Goal: Book appointment/travel/reservation

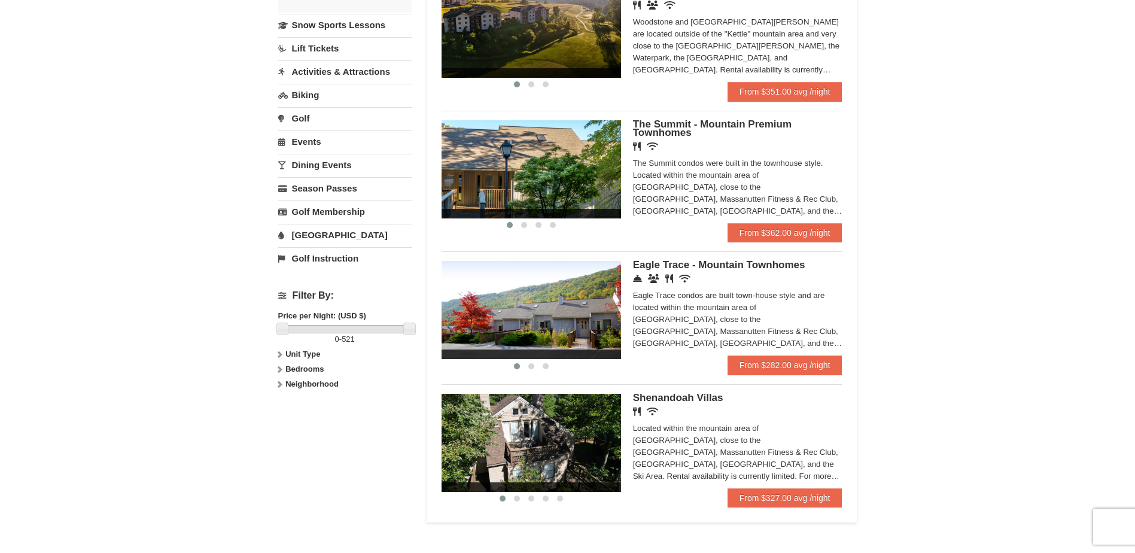
scroll to position [299, 0]
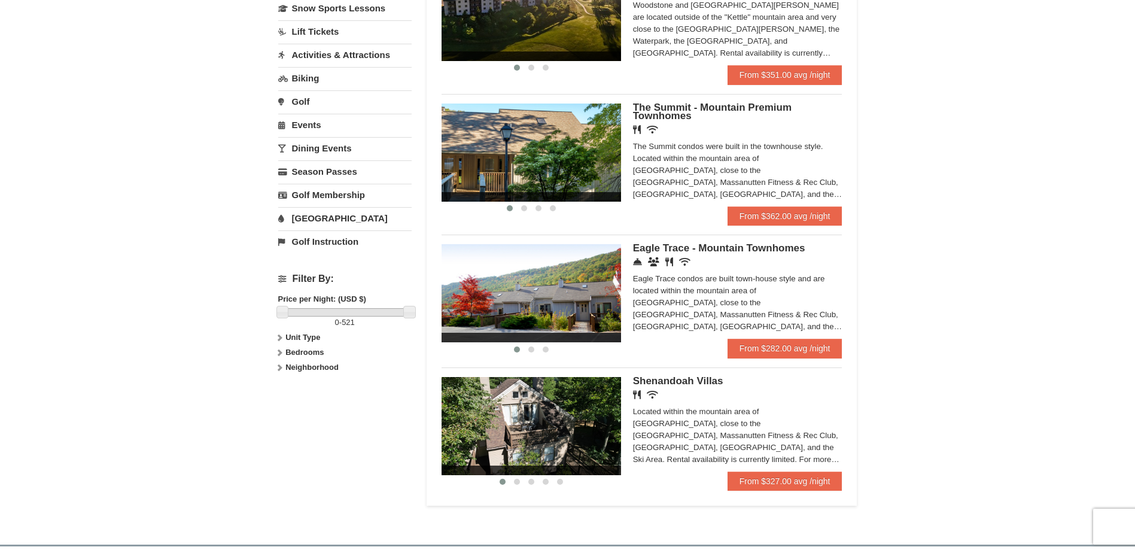
click at [592, 435] on img at bounding box center [530, 426] width 179 height 98
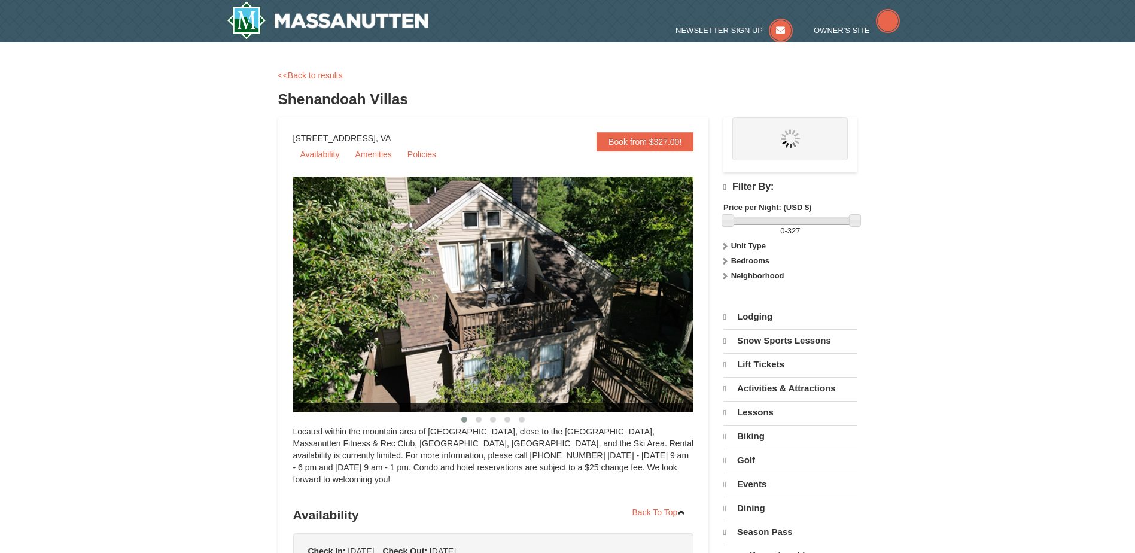
select select "10"
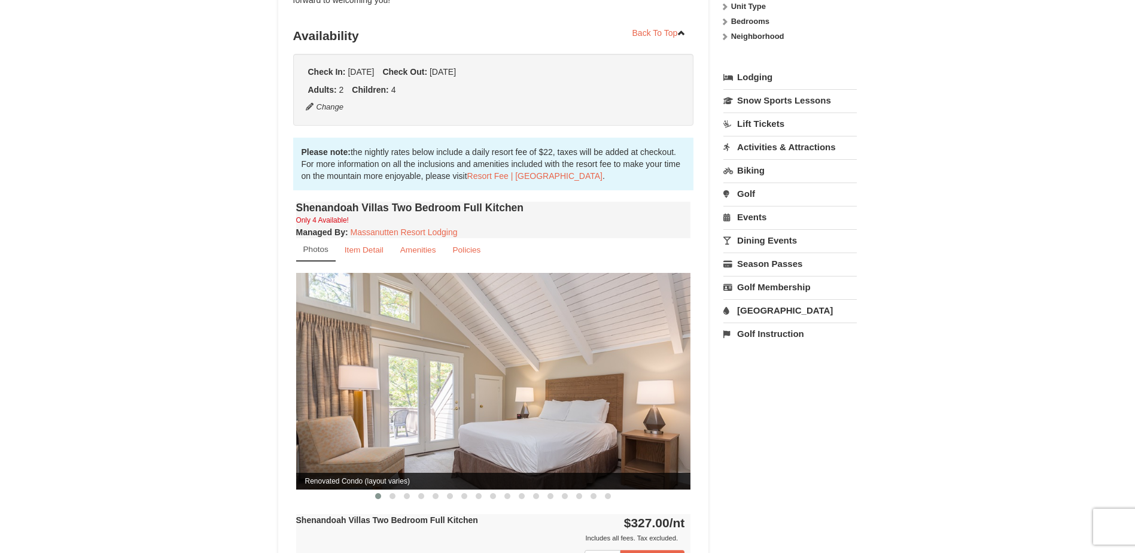
scroll to position [299, 0]
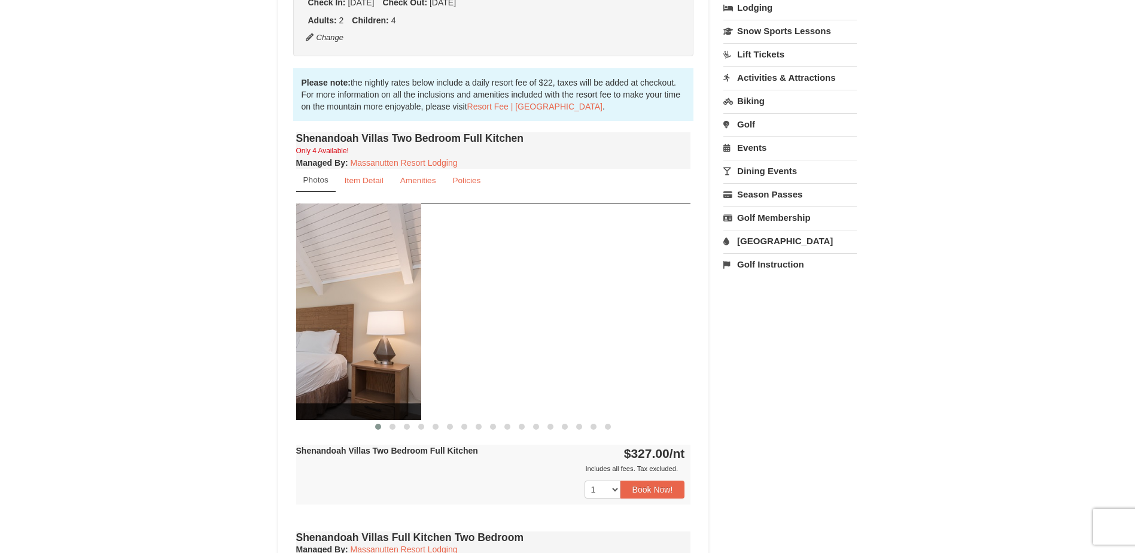
drag, startPoint x: 560, startPoint y: 351, endPoint x: 272, endPoint y: 351, distance: 287.7
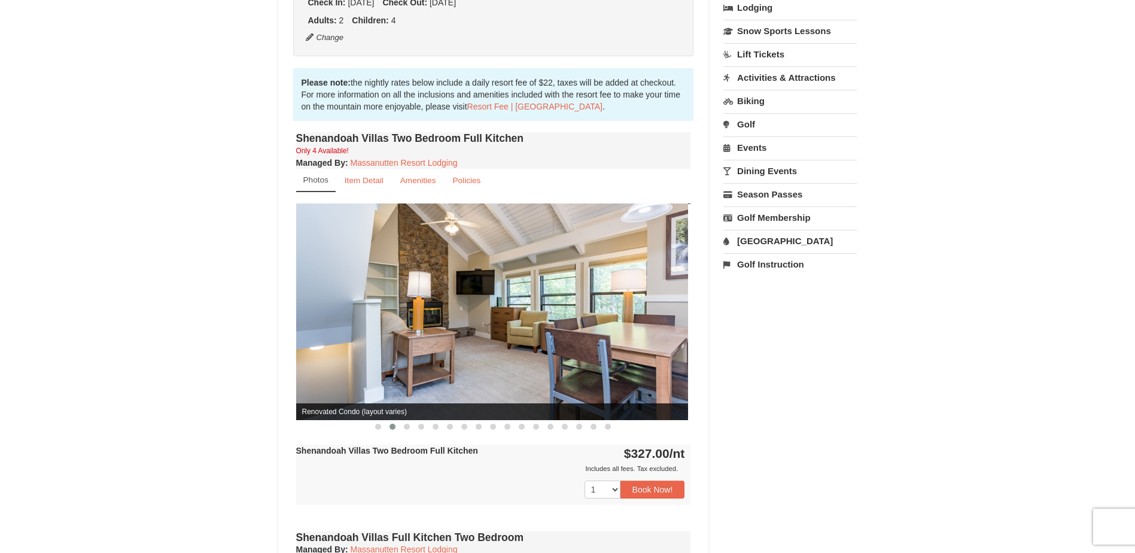
drag, startPoint x: 625, startPoint y: 349, endPoint x: 343, endPoint y: 349, distance: 281.8
click at [344, 349] on img at bounding box center [490, 311] width 395 height 216
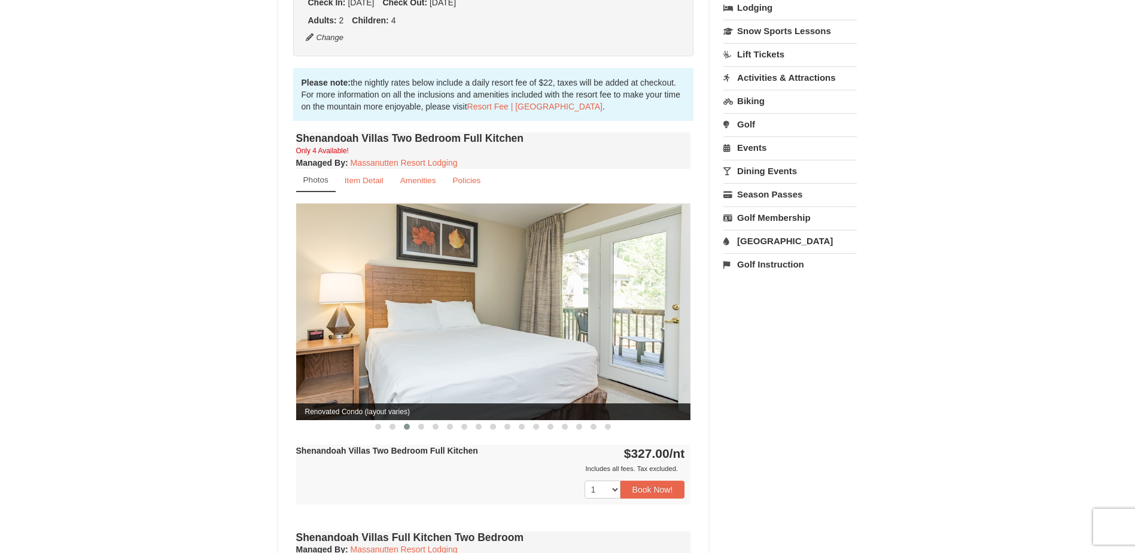
drag, startPoint x: 581, startPoint y: 341, endPoint x: 383, endPoint y: 339, distance: 197.4
click at [386, 339] on img at bounding box center [493, 311] width 395 height 216
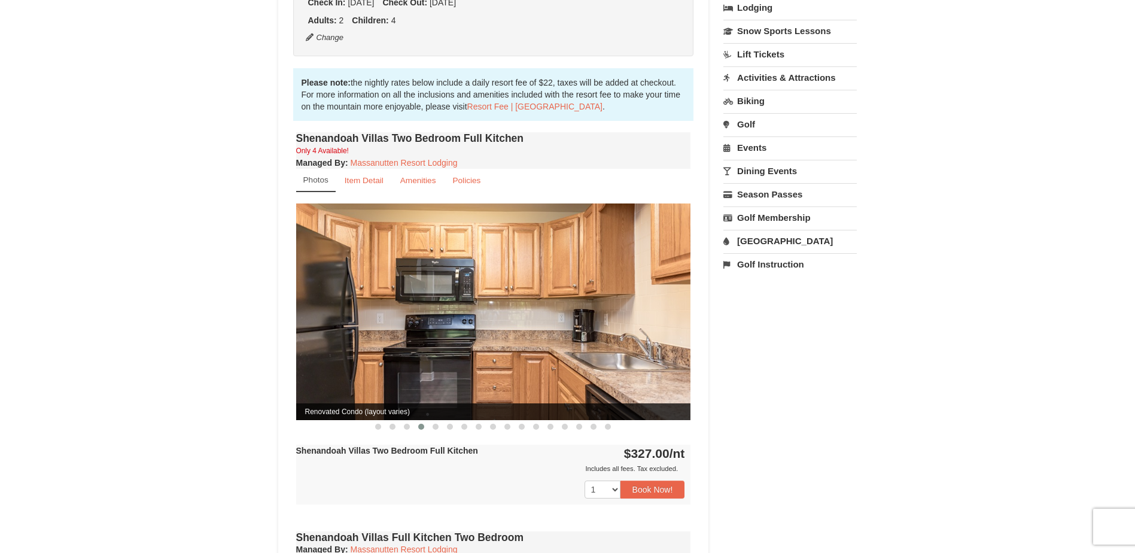
drag, startPoint x: 556, startPoint y: 334, endPoint x: 299, endPoint y: 335, distance: 257.8
click at [308, 334] on img at bounding box center [493, 311] width 395 height 216
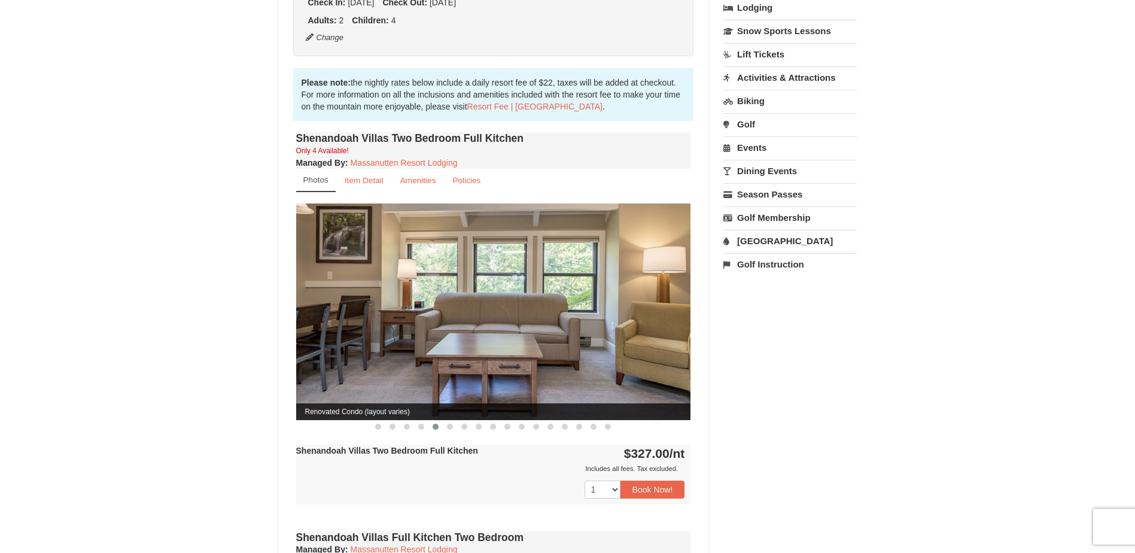
click at [553, 335] on img at bounding box center [493, 311] width 395 height 216
drag, startPoint x: 553, startPoint y: 334, endPoint x: 262, endPoint y: 321, distance: 291.6
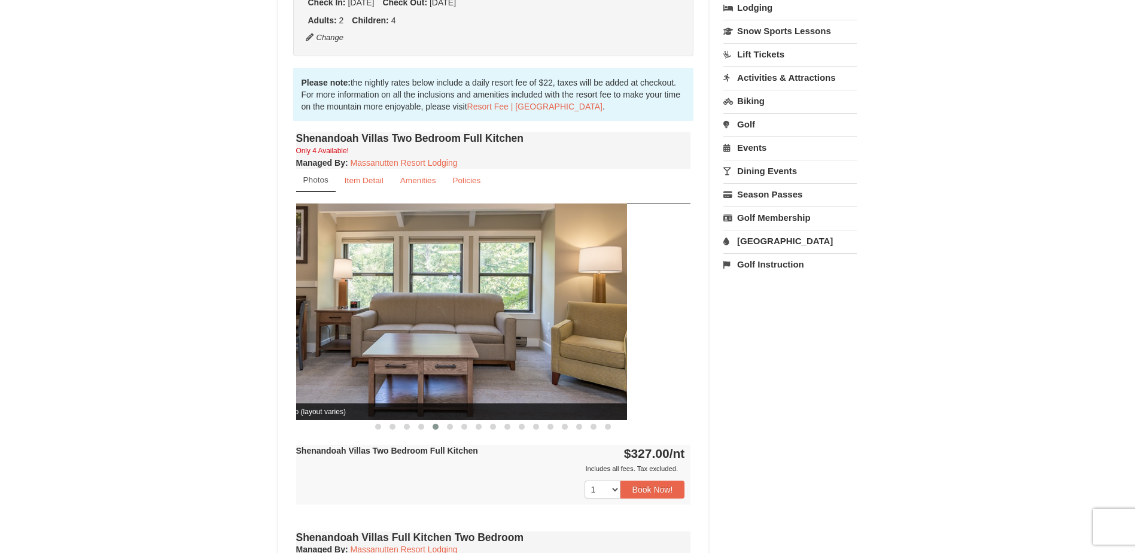
drag, startPoint x: 476, startPoint y: 320, endPoint x: 234, endPoint y: 321, distance: 242.3
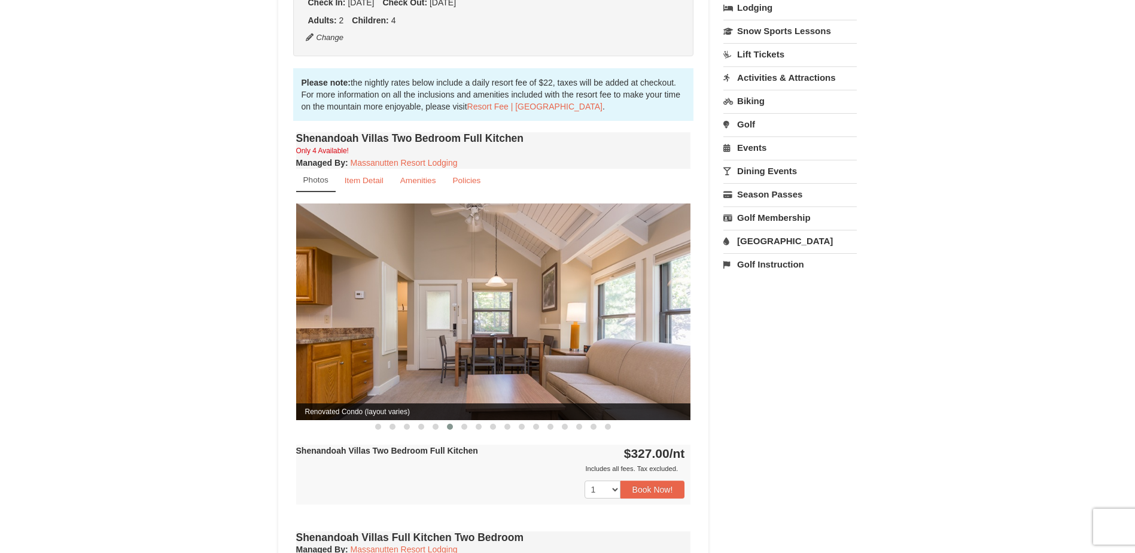
drag, startPoint x: 483, startPoint y: 320, endPoint x: 245, endPoint y: 321, distance: 238.7
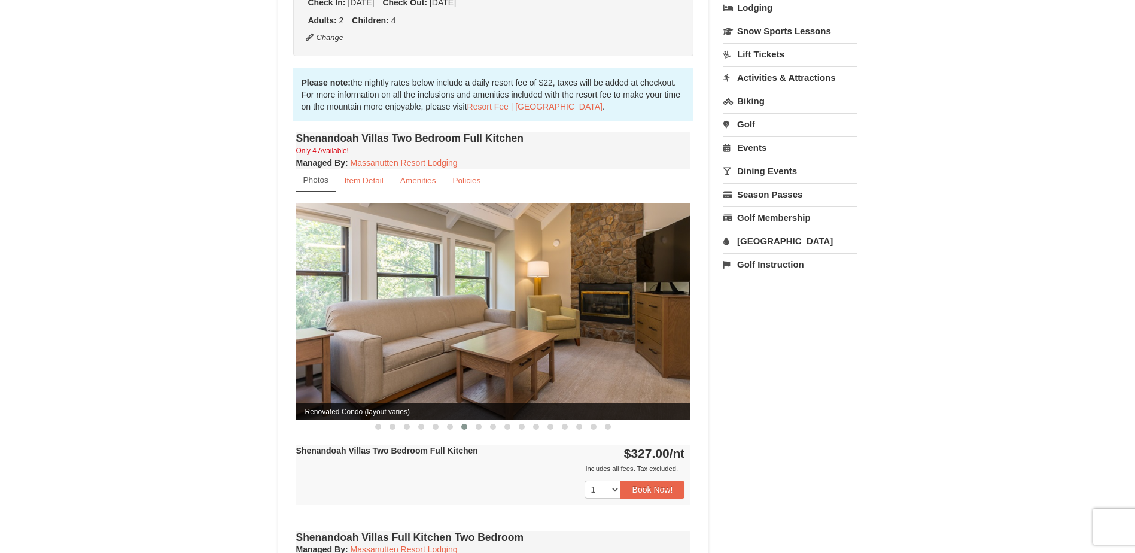
drag, startPoint x: 528, startPoint y: 311, endPoint x: 259, endPoint y: 313, distance: 268.6
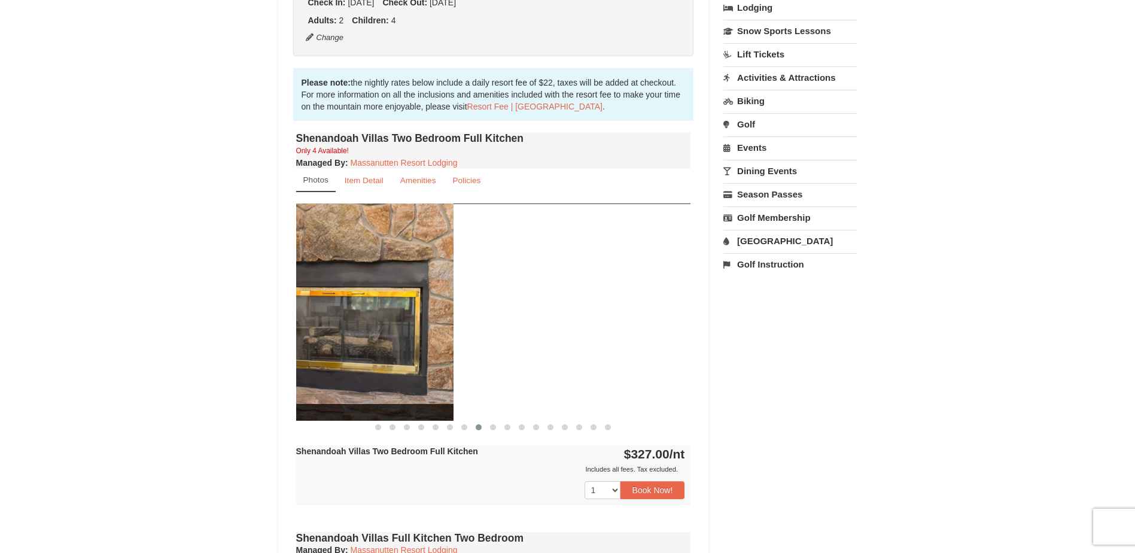
drag, startPoint x: 301, startPoint y: 313, endPoint x: 178, endPoint y: 317, distance: 122.7
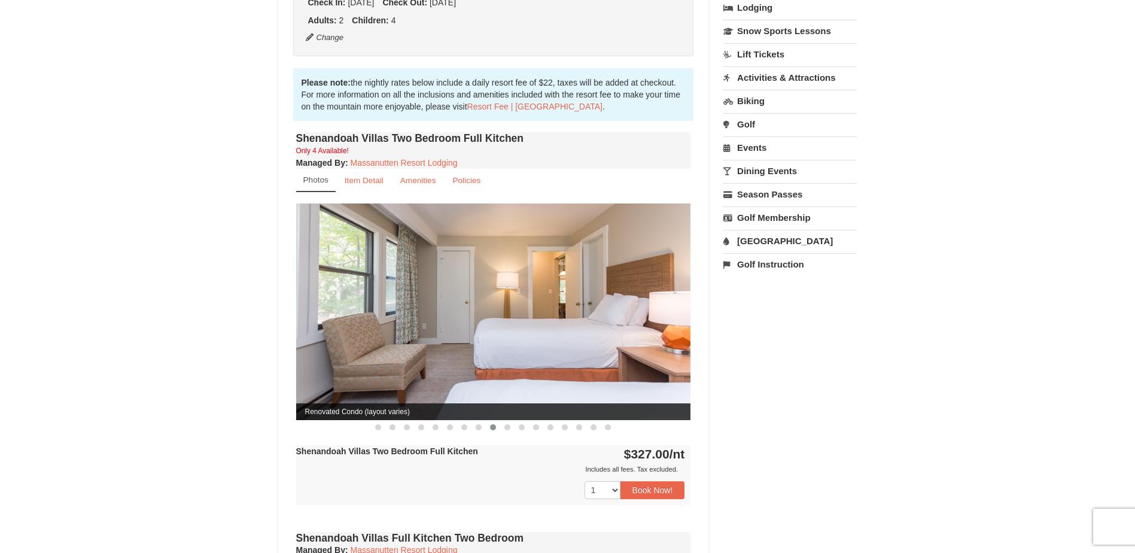
drag, startPoint x: 182, startPoint y: 310, endPoint x: 107, endPoint y: 313, distance: 74.8
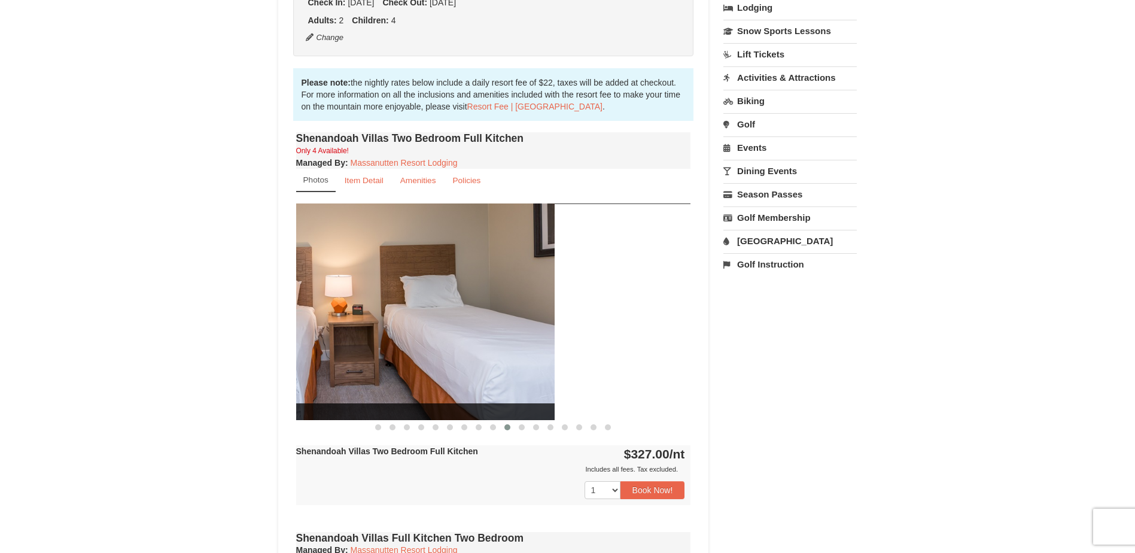
drag, startPoint x: 418, startPoint y: 304, endPoint x: 53, endPoint y: 304, distance: 364.3
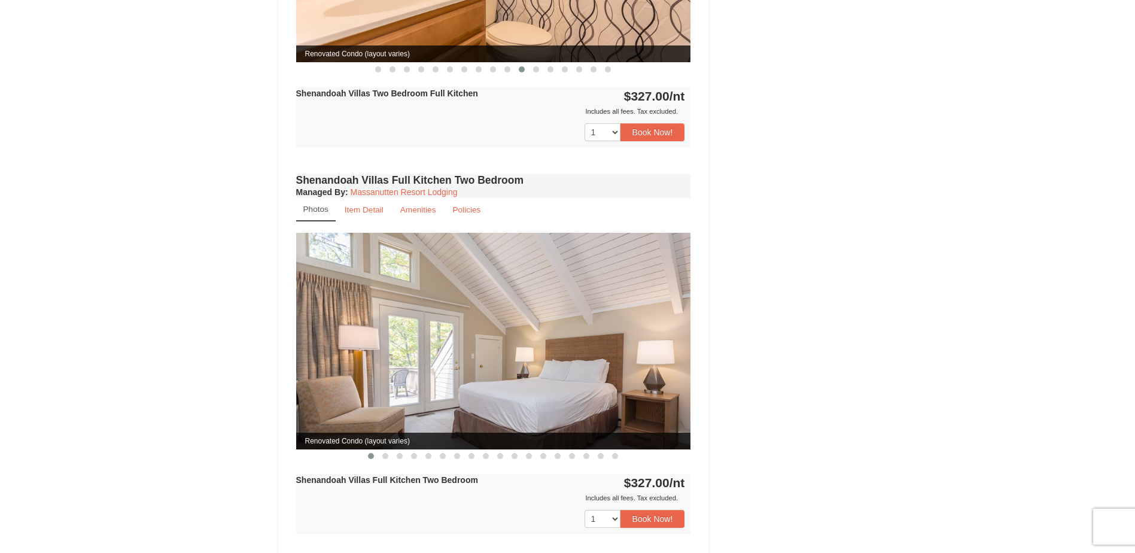
scroll to position [658, 0]
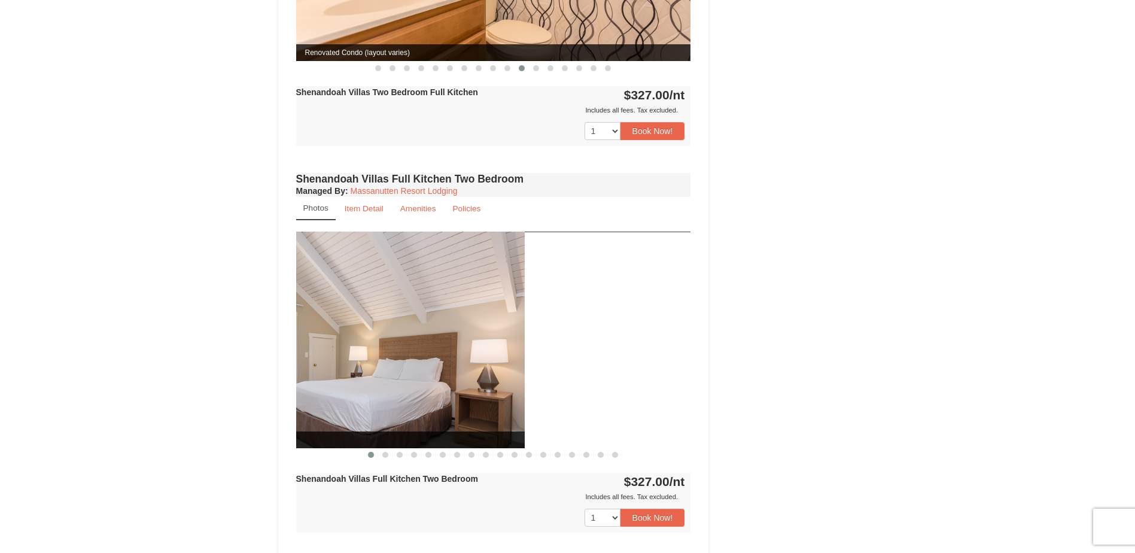
drag, startPoint x: 553, startPoint y: 350, endPoint x: 267, endPoint y: 345, distance: 286.6
click at [267, 345] on div "× <<Back to results Shenandoah Villas Book from $327.00! 1822 Resort Drive, Mas…" at bounding box center [567, 297] width 603 height 1802
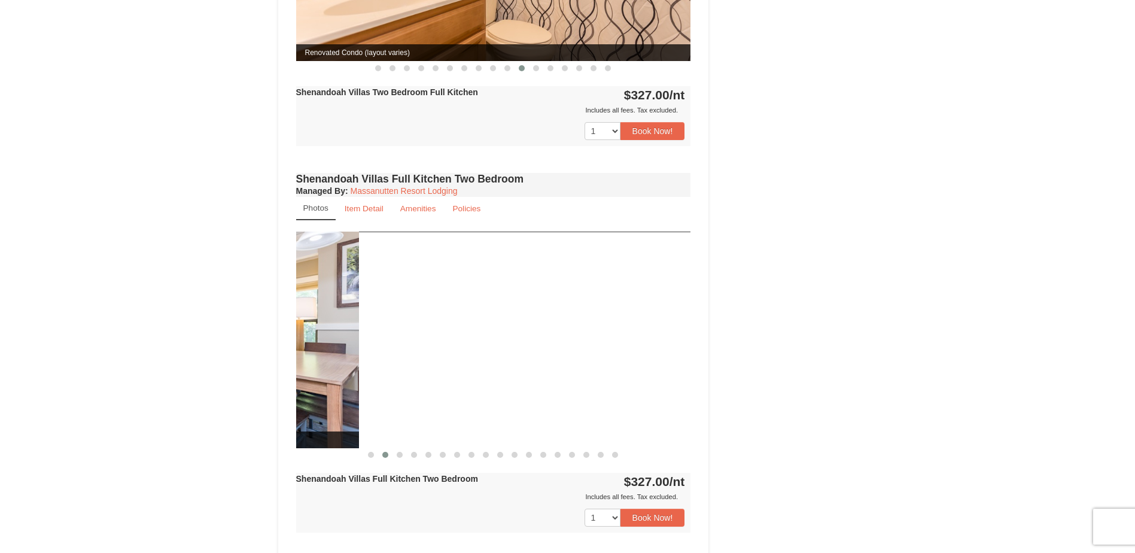
drag, startPoint x: 624, startPoint y: 329, endPoint x: 307, endPoint y: 360, distance: 318.6
click at [276, 354] on div "× <<Back to results Shenandoah Villas Book from $327.00! 1822 Resort Drive, Mas…" at bounding box center [567, 297] width 603 height 1802
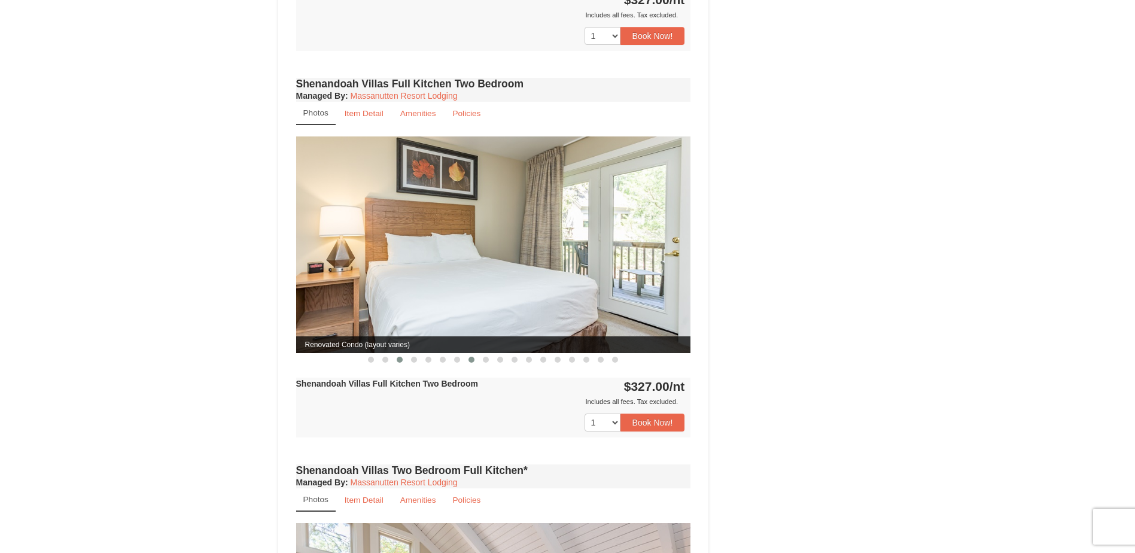
scroll to position [778, 0]
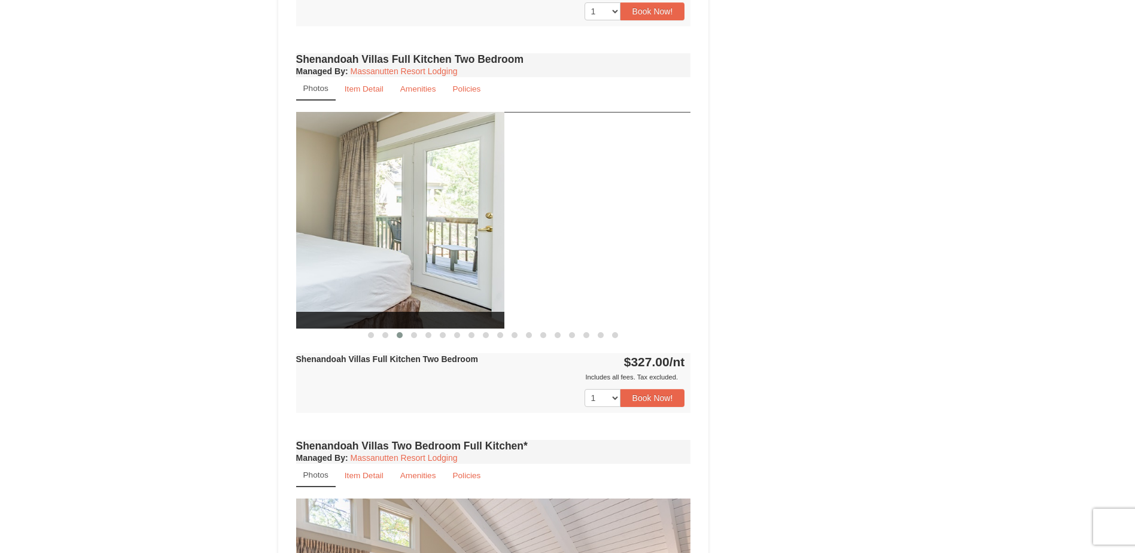
drag, startPoint x: 535, startPoint y: 241, endPoint x: 178, endPoint y: 235, distance: 356.6
click at [179, 235] on div "× <<Back to results Shenandoah Villas Book from $327.00! 1822 Resort Drive, Mas…" at bounding box center [567, 177] width 1135 height 1826
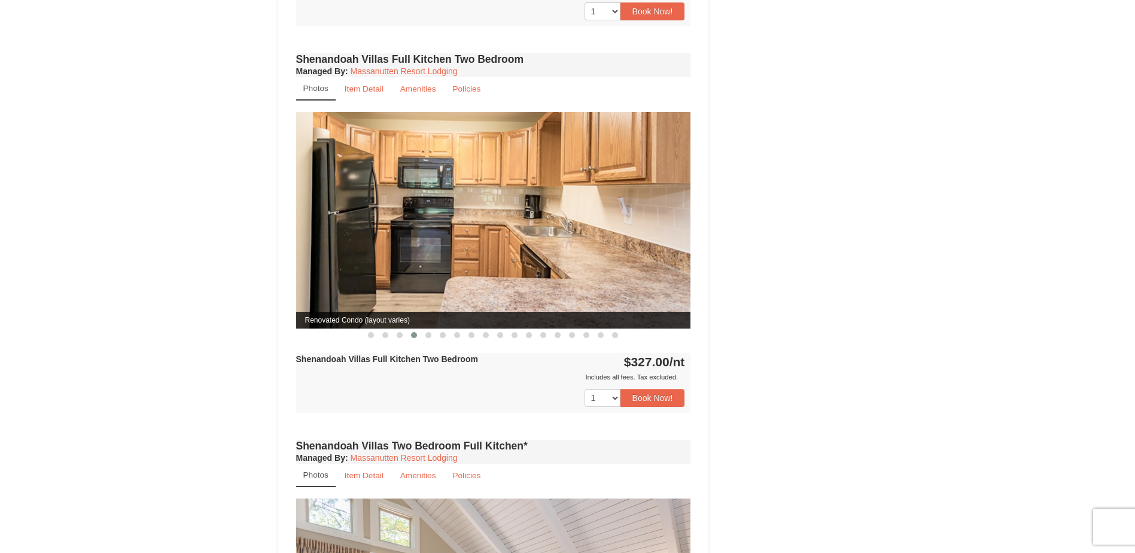
drag, startPoint x: 599, startPoint y: 235, endPoint x: 233, endPoint y: 235, distance: 366.1
click at [299, 235] on img at bounding box center [493, 220] width 395 height 216
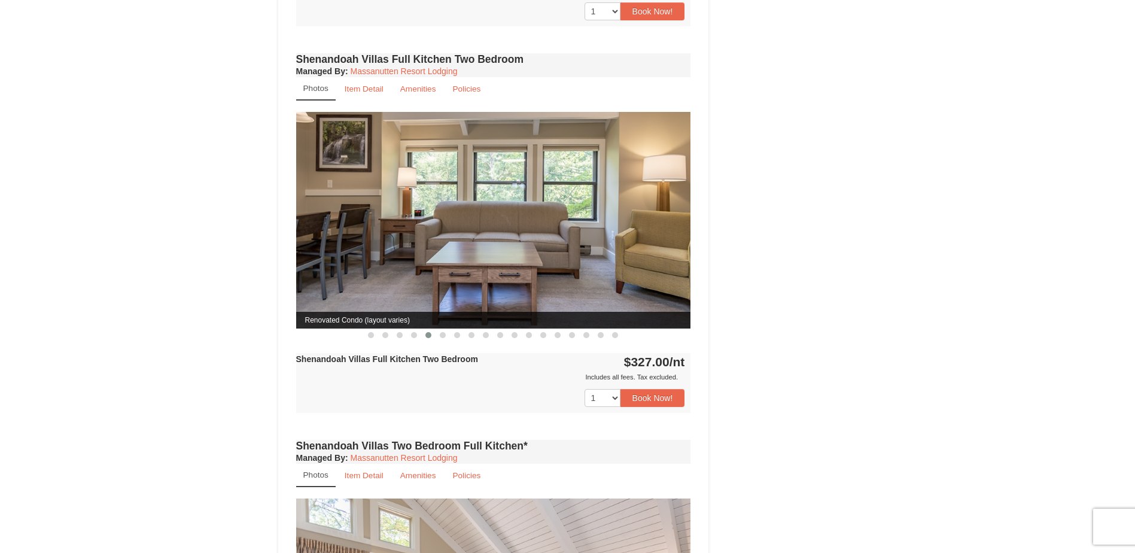
drag, startPoint x: 529, startPoint y: 245, endPoint x: 80, endPoint y: 245, distance: 449.9
click at [92, 245] on div "× <<Back to results Shenandoah Villas Book from $327.00! 1822 Resort Drive, Mas…" at bounding box center [567, 177] width 1135 height 1826
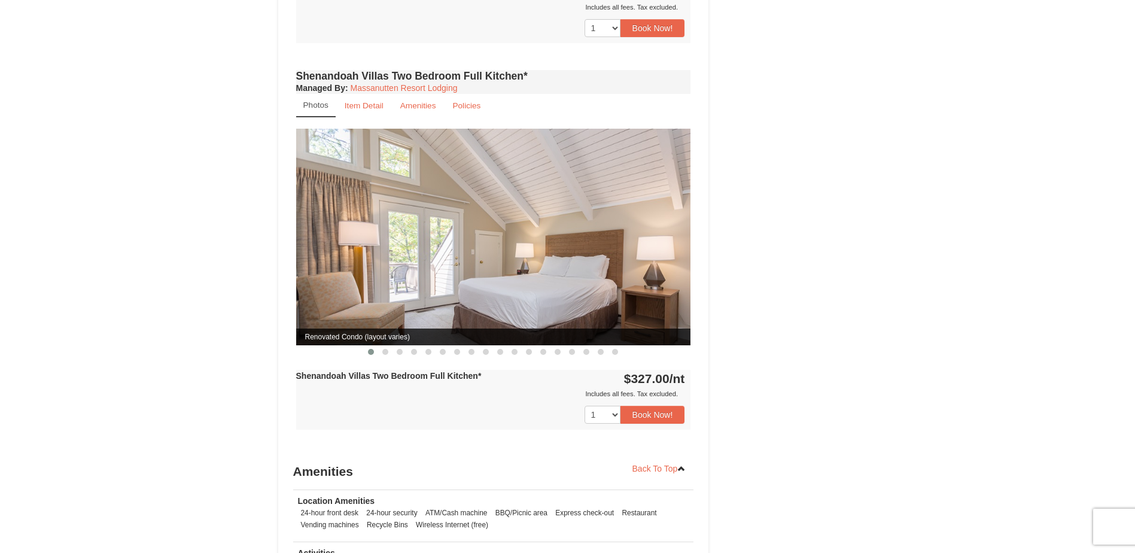
scroll to position [1196, 0]
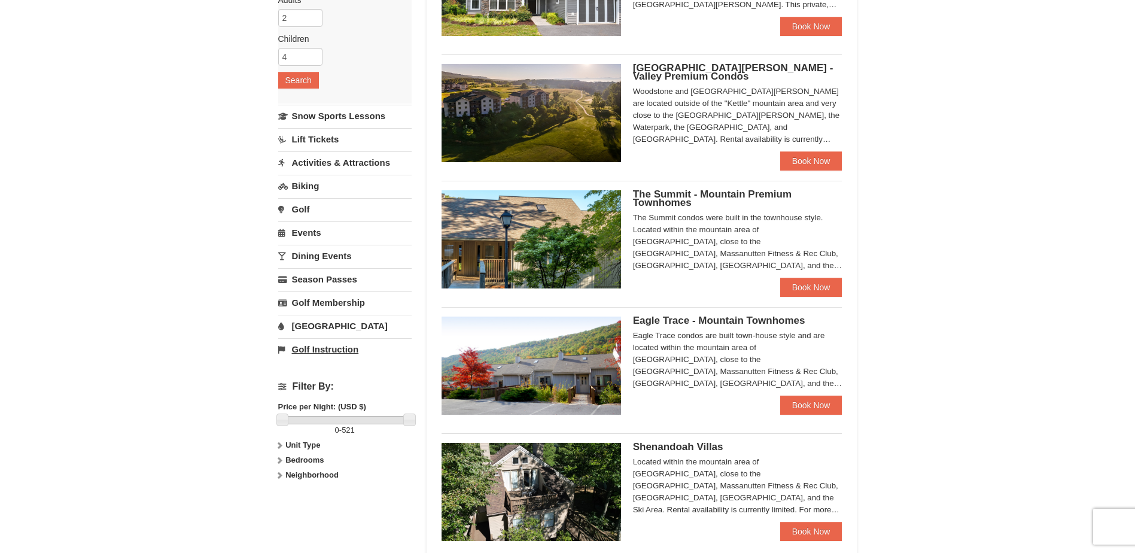
scroll to position [179, 0]
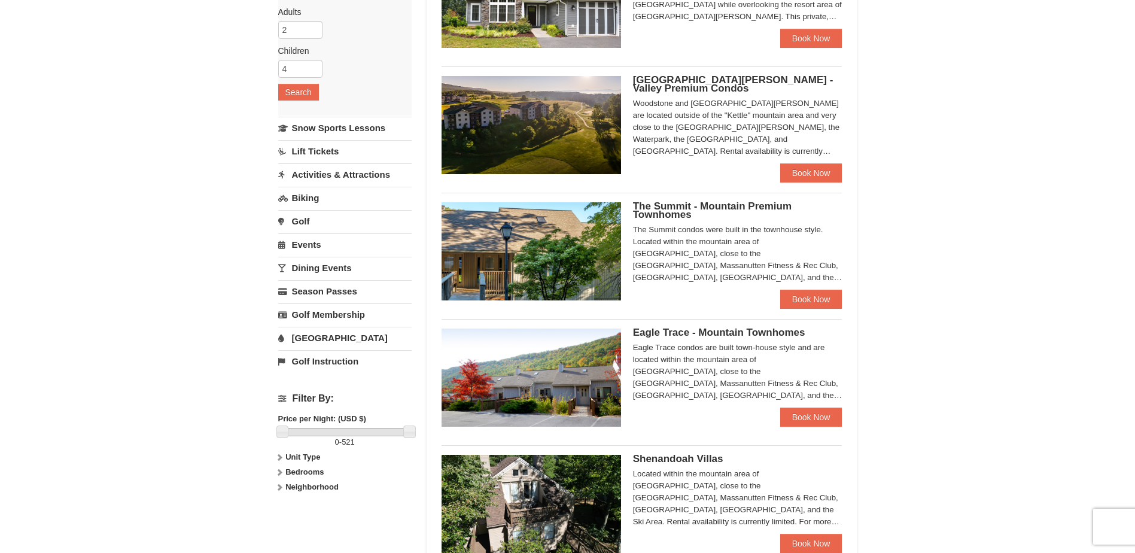
click at [305, 341] on link "[GEOGRAPHIC_DATA]" at bounding box center [344, 338] width 133 height 22
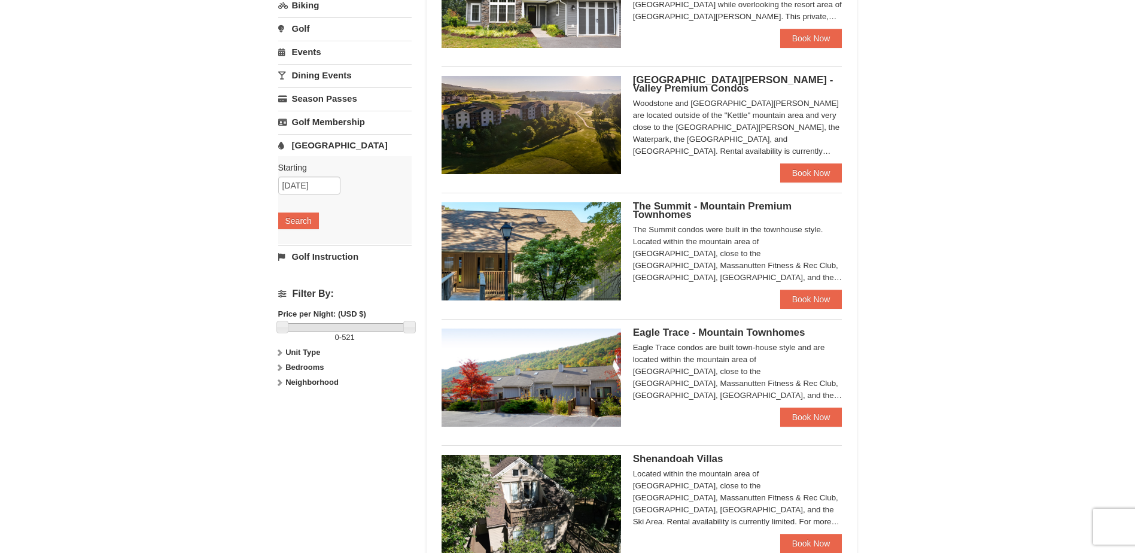
click at [296, 230] on div "Starting Please format dates MM/DD/YYYY Please format dates MM/DD/YYYY 10/17/20…" at bounding box center [344, 200] width 133 height 88
click at [288, 225] on button "Search" at bounding box center [298, 220] width 41 height 17
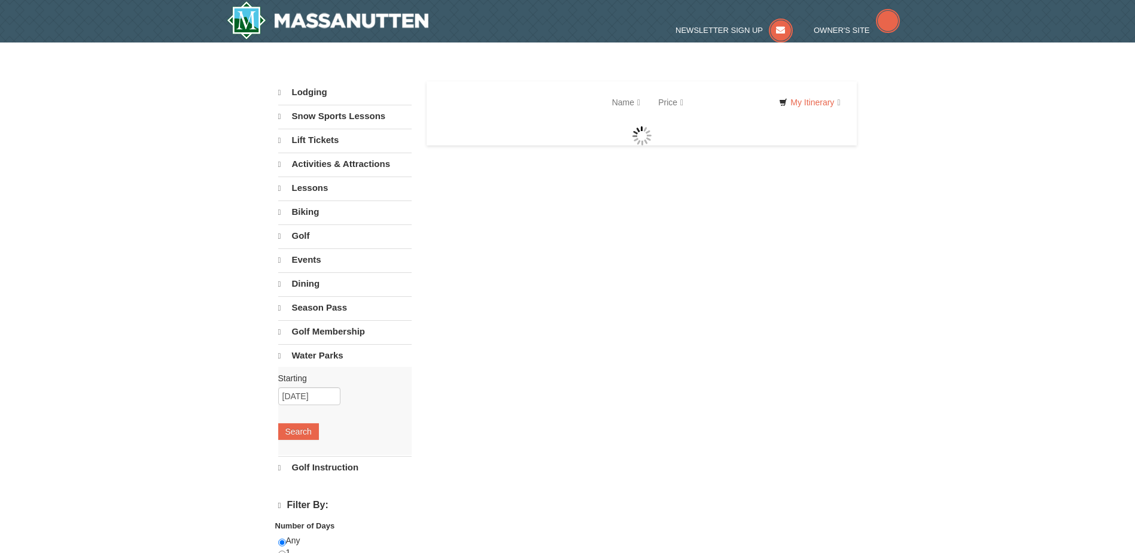
select select "10"
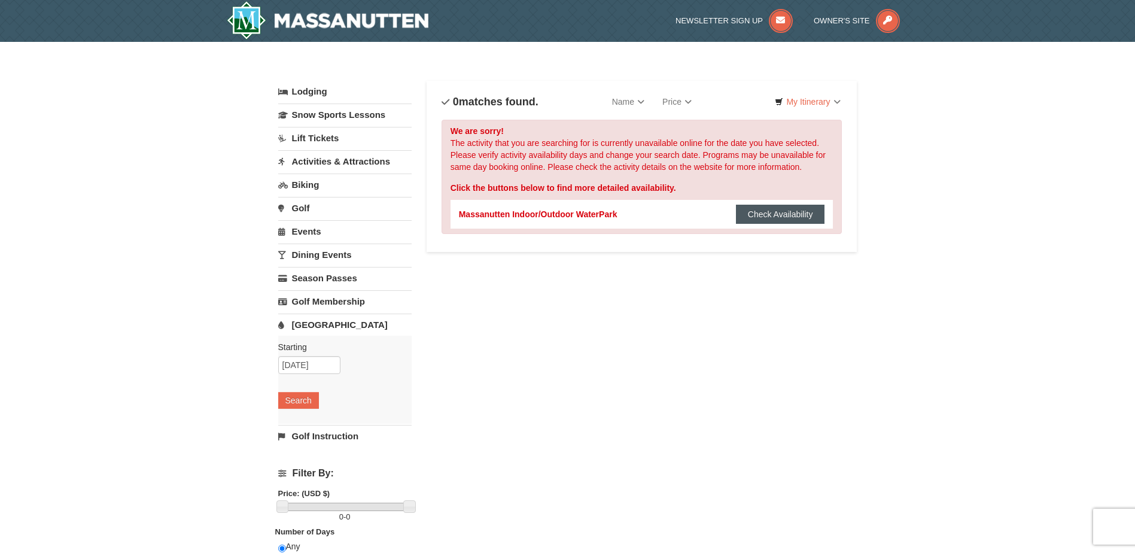
click at [780, 220] on button "Check Availability" at bounding box center [780, 214] width 89 height 19
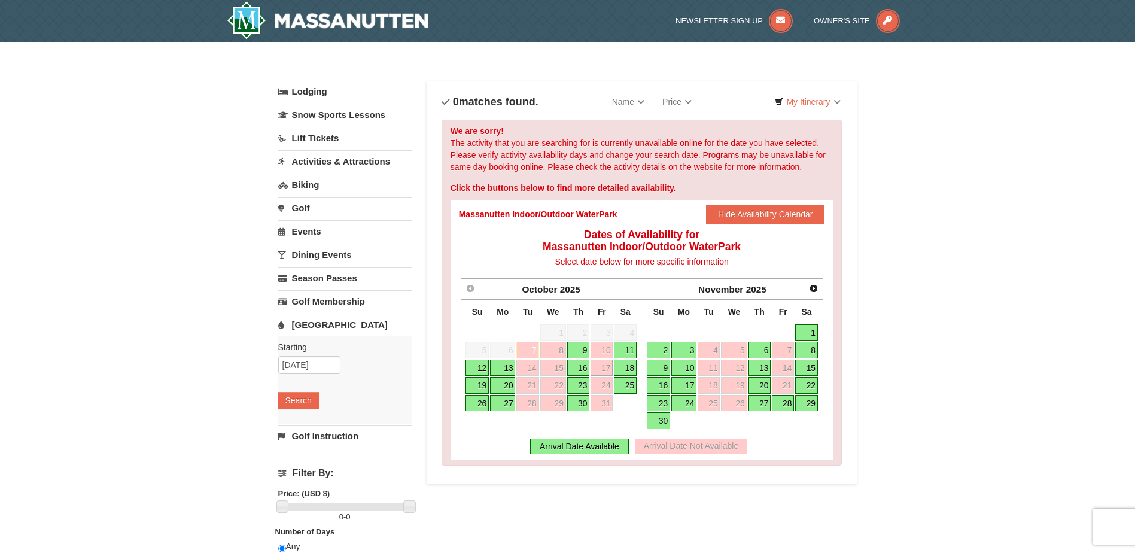
click at [623, 364] on link "18" at bounding box center [625, 368] width 23 height 17
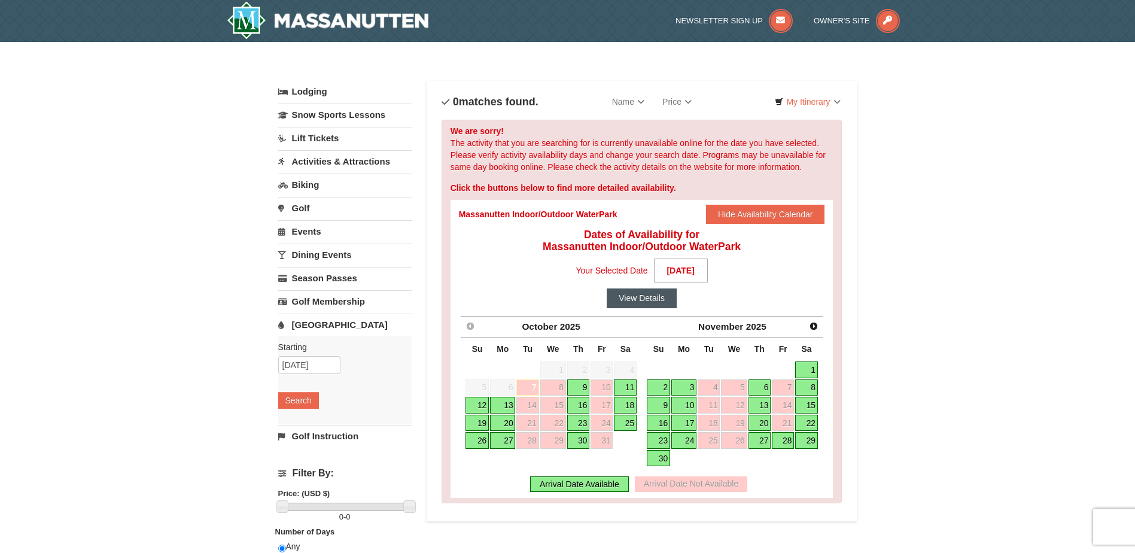
click at [650, 303] on button "View Details" at bounding box center [642, 297] width 70 height 19
